Goal: Find specific page/section: Find specific page/section

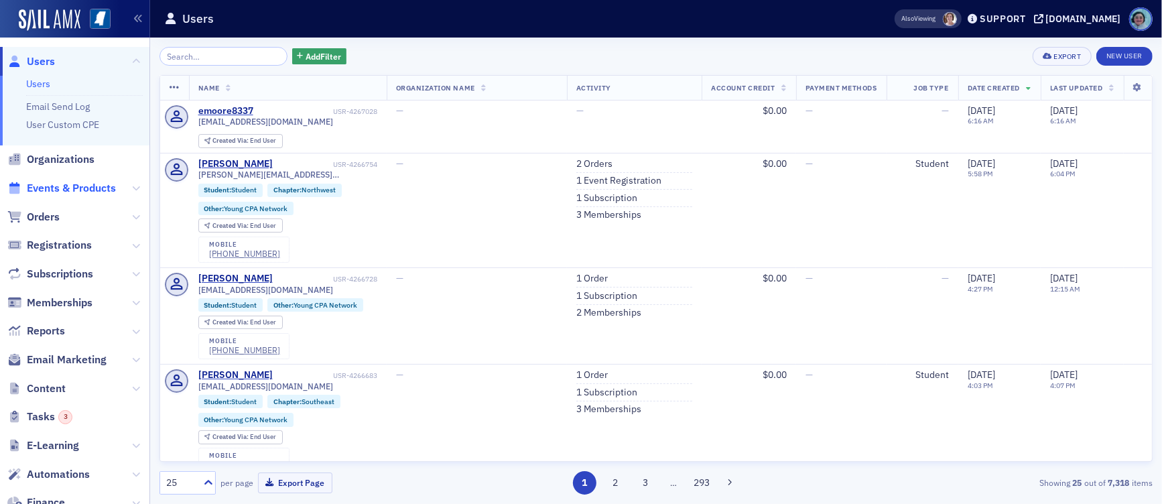
click at [96, 184] on span "Events & Products" at bounding box center [71, 188] width 89 height 15
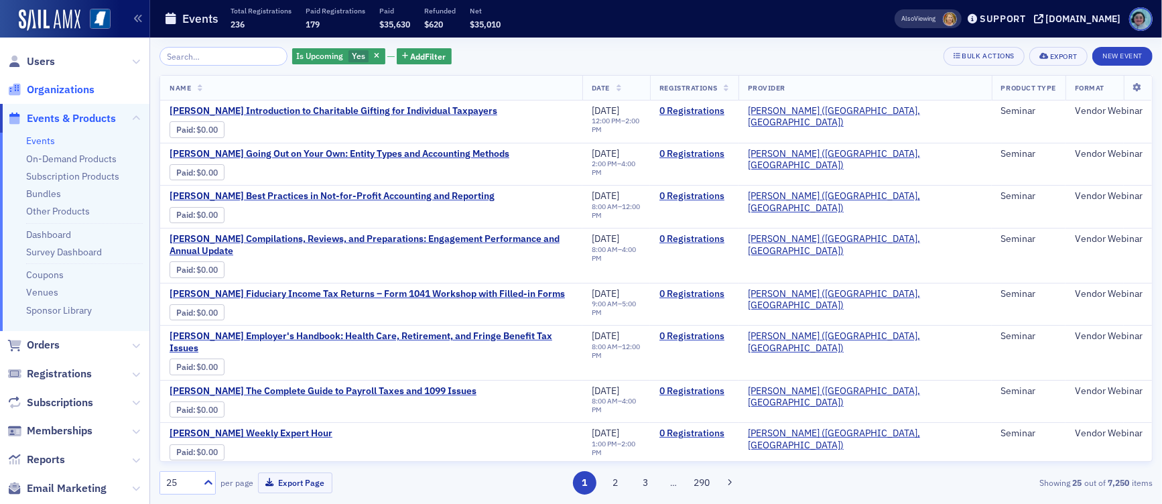
click at [84, 89] on span "Organizations" at bounding box center [61, 89] width 68 height 15
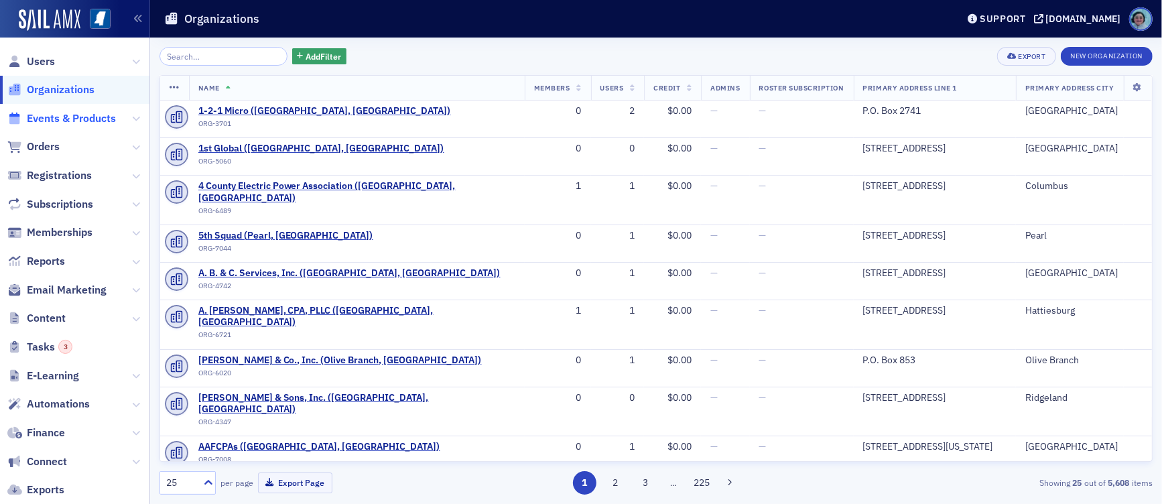
click at [107, 119] on span "Events & Products" at bounding box center [71, 118] width 89 height 15
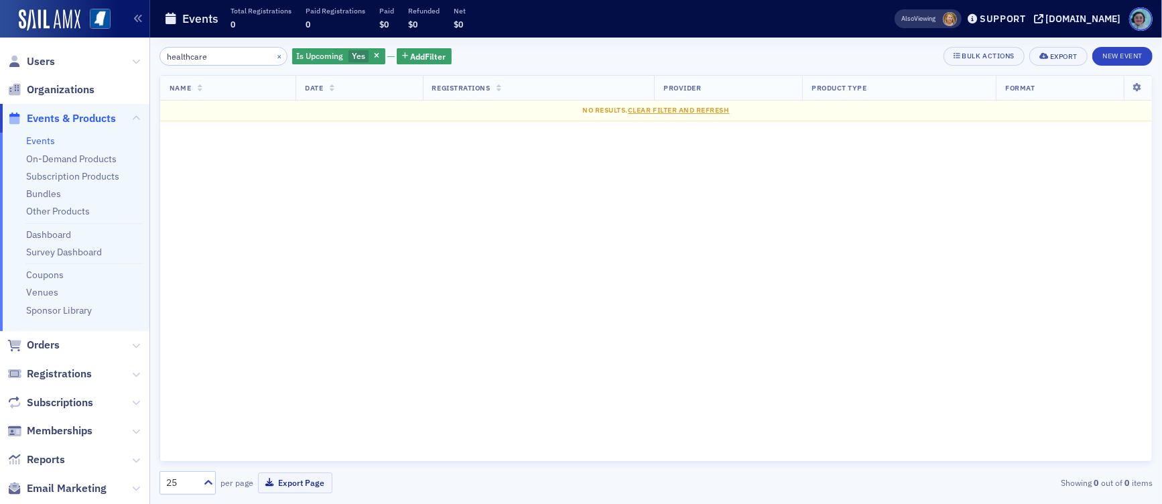
type input "healthcare"
click at [273, 53] on button "×" at bounding box center [279, 56] width 12 height 12
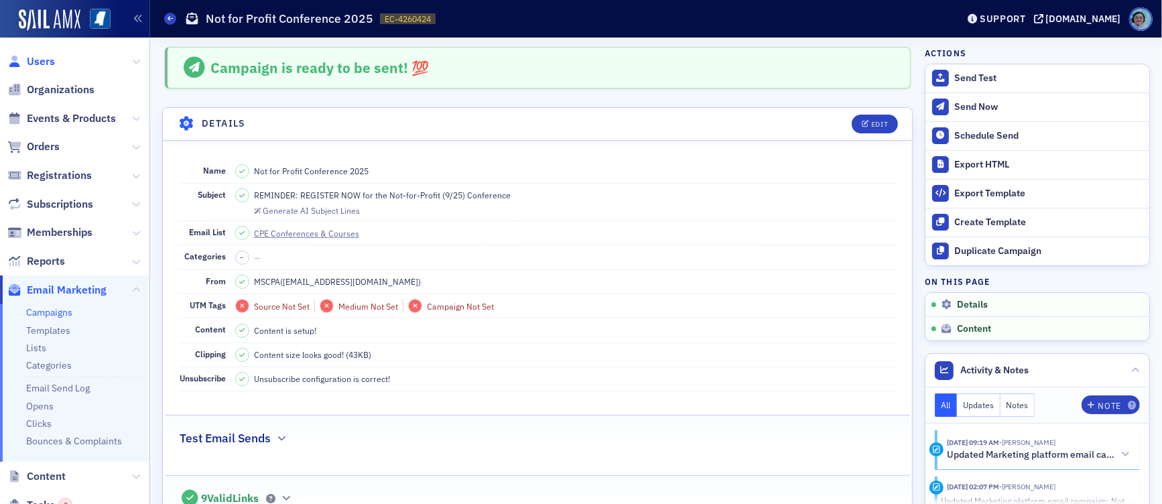
scroll to position [227, 0]
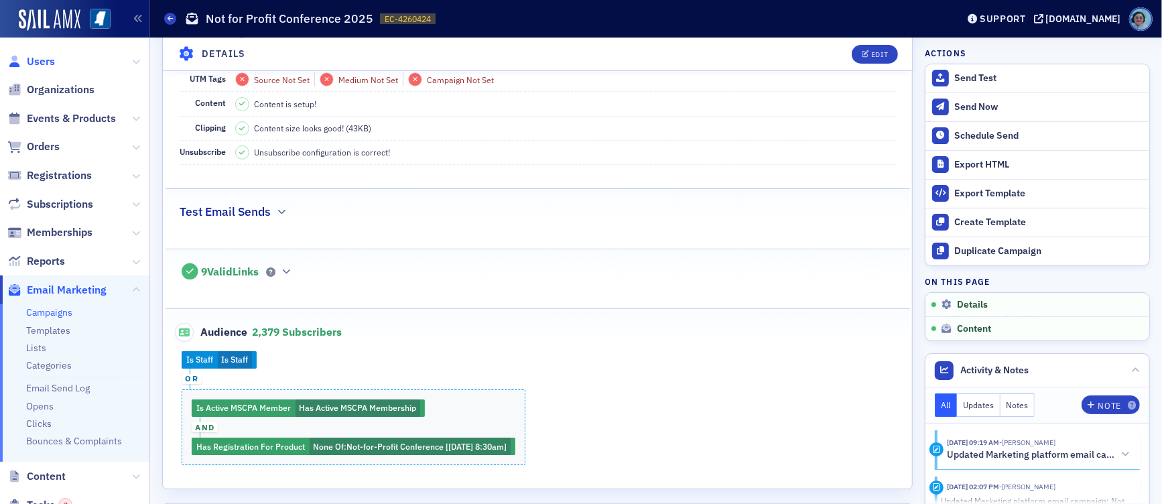
click at [50, 64] on span "Users" at bounding box center [41, 61] width 28 height 15
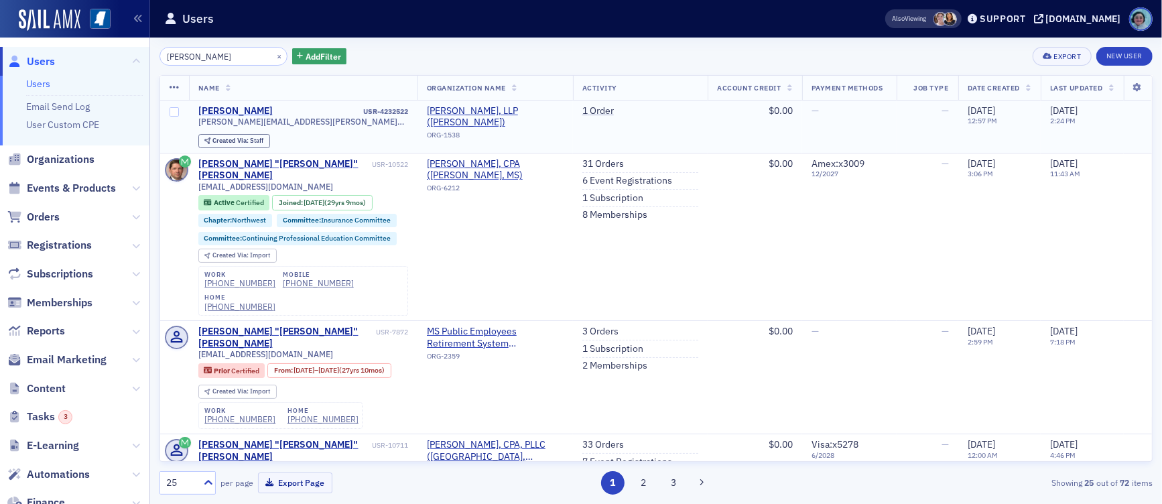
type input "Greg Taylor"
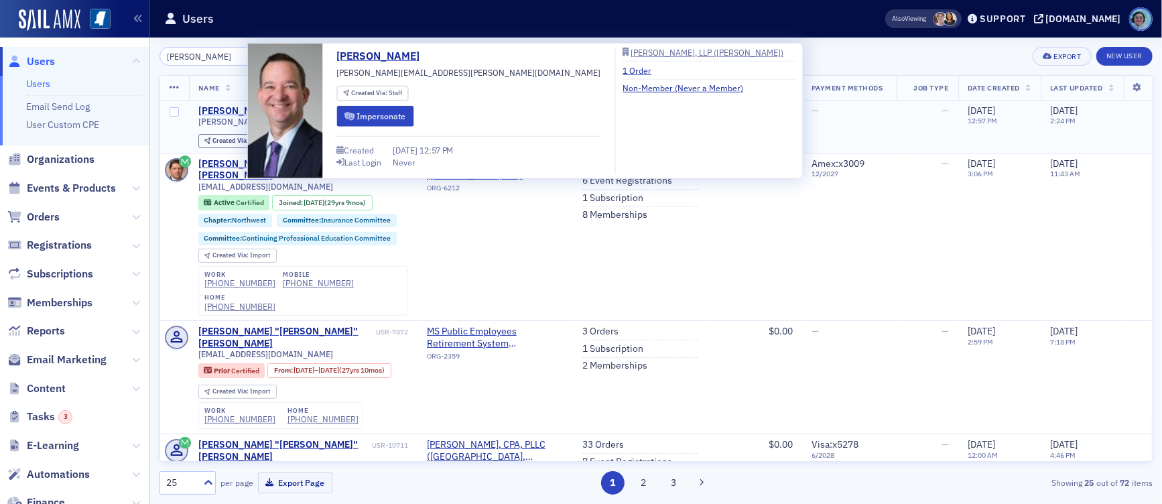
click at [235, 109] on div "Greg Taylor" at bounding box center [235, 111] width 74 height 12
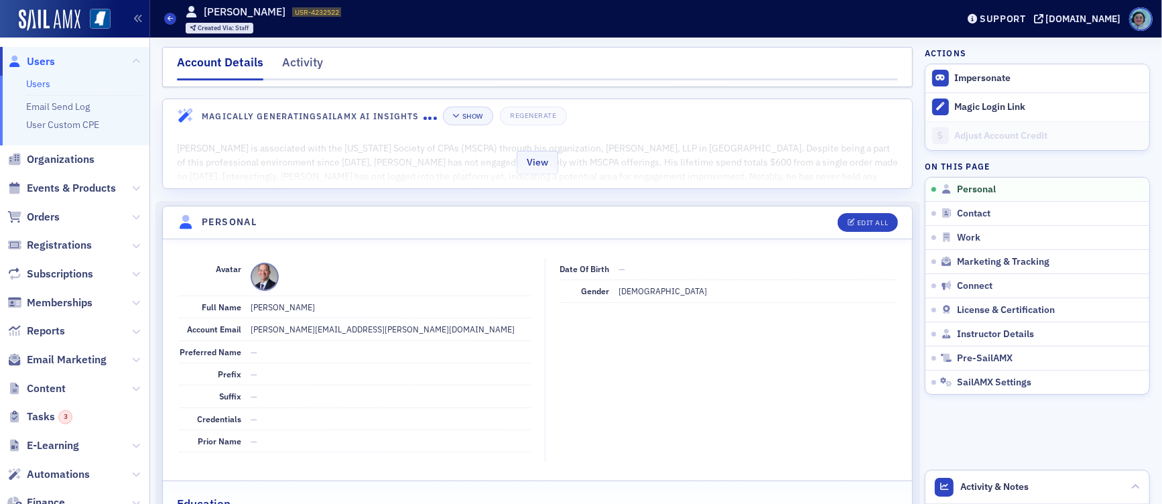
click at [635, 147] on div "View" at bounding box center [537, 160] width 749 height 56
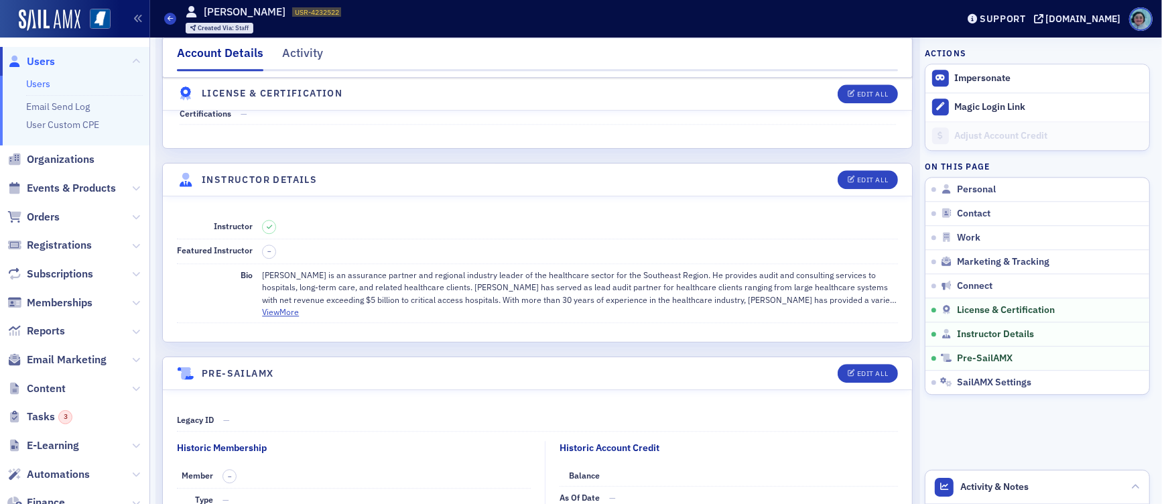
scroll to position [2842, 0]
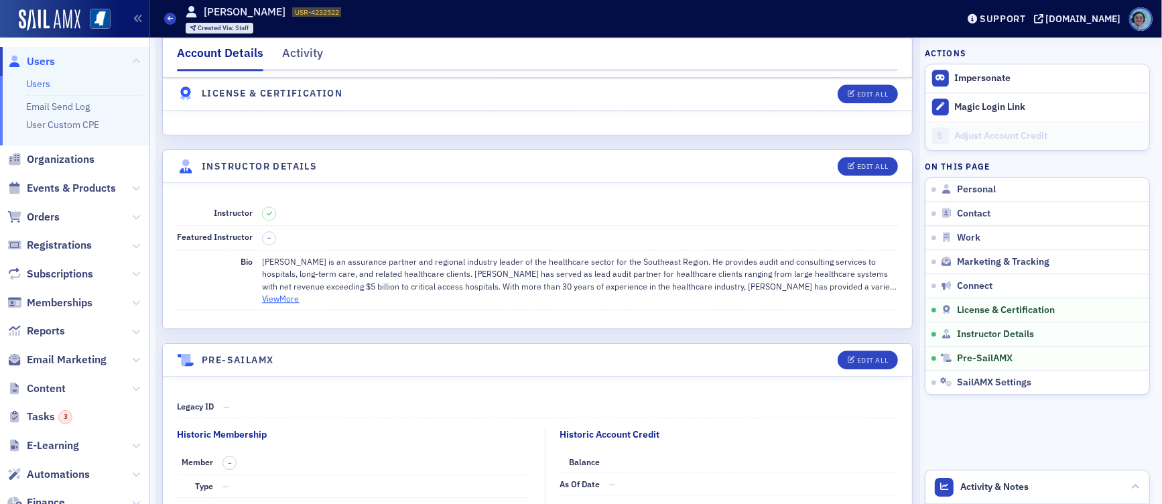
click at [284, 292] on button "View More" at bounding box center [280, 298] width 37 height 12
